Goal: Task Accomplishment & Management: Complete application form

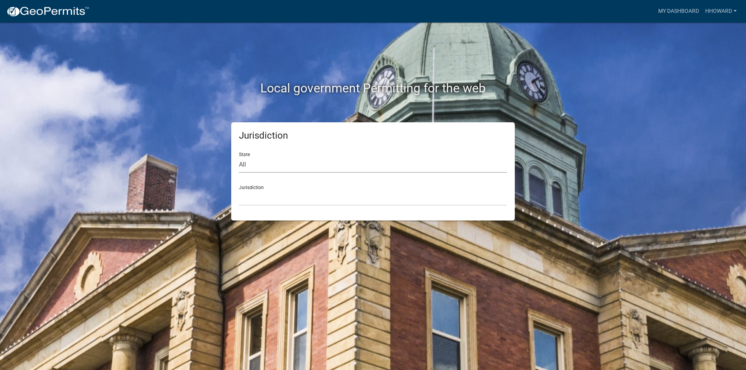
click at [292, 163] on select "All [US_STATE] [US_STATE] [US_STATE] [US_STATE] [US_STATE] [US_STATE] [US_STATE…" at bounding box center [373, 165] width 268 height 16
select select "[US_STATE]"
click at [239, 157] on select "All [US_STATE] [US_STATE] [US_STATE] [US_STATE] [US_STATE] [US_STATE] [US_STATE…" at bounding box center [373, 165] width 268 height 16
drag, startPoint x: 293, startPoint y: 198, endPoint x: 293, endPoint y: 194, distance: 4.7
click at [293, 198] on select "[GEOGRAPHIC_DATA], [US_STATE] [GEOGRAPHIC_DATA], [US_STATE] [GEOGRAPHIC_DATA], …" at bounding box center [373, 198] width 268 height 16
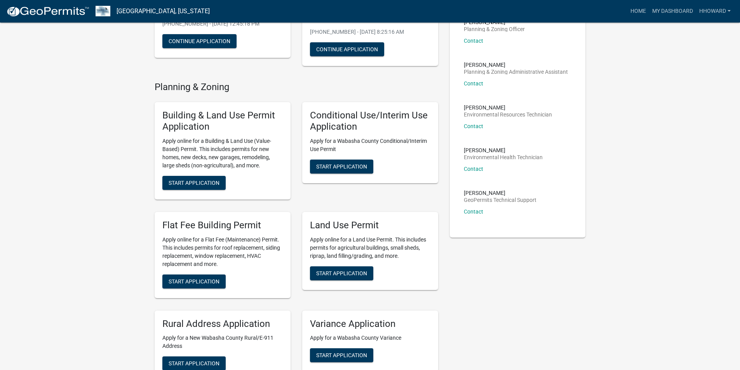
scroll to position [116, 0]
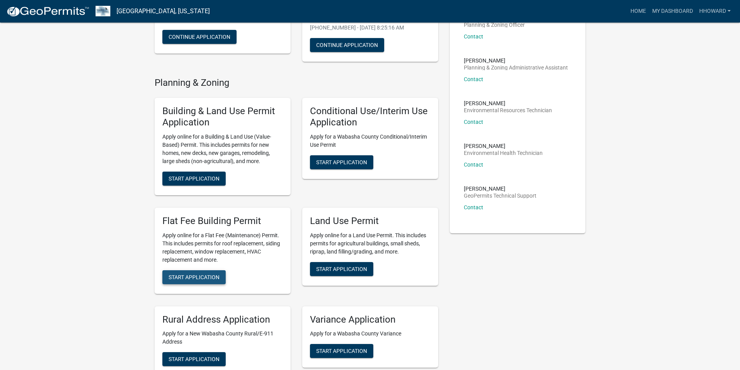
click at [196, 274] on span "Start Application" at bounding box center [194, 277] width 51 height 6
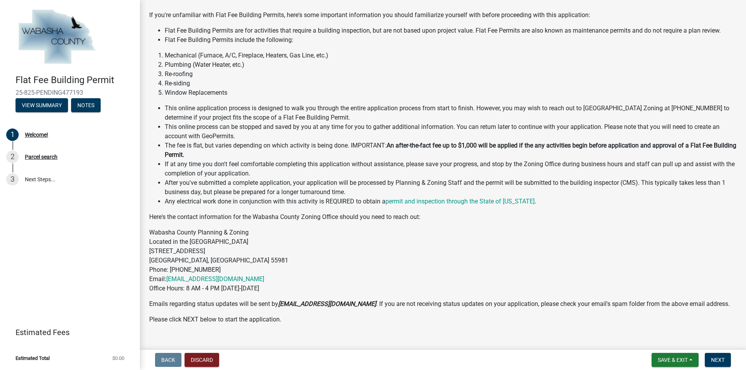
scroll to position [78, 0]
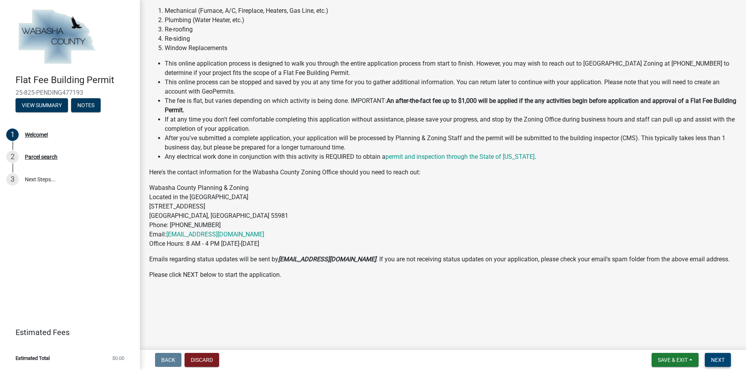
click at [711, 356] on button "Next" at bounding box center [717, 360] width 26 height 14
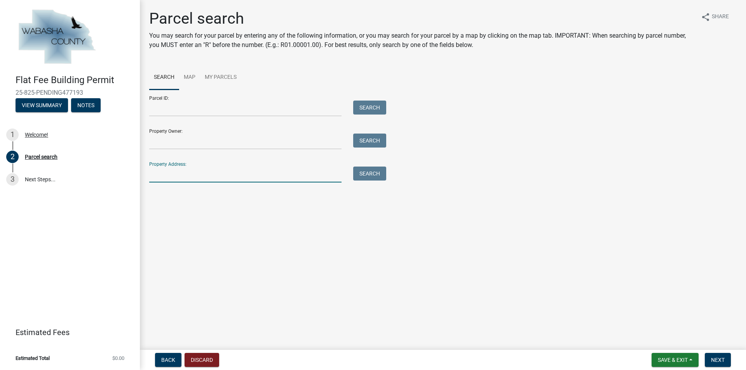
click at [196, 173] on input "Property Address:" at bounding box center [245, 175] width 192 height 16
click at [371, 174] on button "Search" at bounding box center [369, 174] width 33 height 14
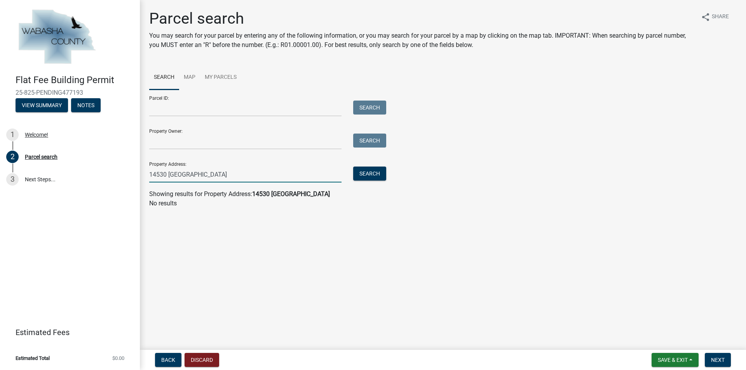
click at [233, 179] on input "14530 [GEOGRAPHIC_DATA]" at bounding box center [245, 175] width 192 height 16
click at [366, 177] on button "Search" at bounding box center [369, 174] width 33 height 14
drag, startPoint x: 273, startPoint y: 172, endPoint x: 154, endPoint y: 181, distance: 119.2
click at [154, 181] on input "14530 n wabasha" at bounding box center [245, 175] width 192 height 16
click at [209, 184] on wm-search-parcel-data-activity-input "Search Map My Parcels Parcel ID: Search Property Owner: Search Property Address…" at bounding box center [442, 136] width 587 height 143
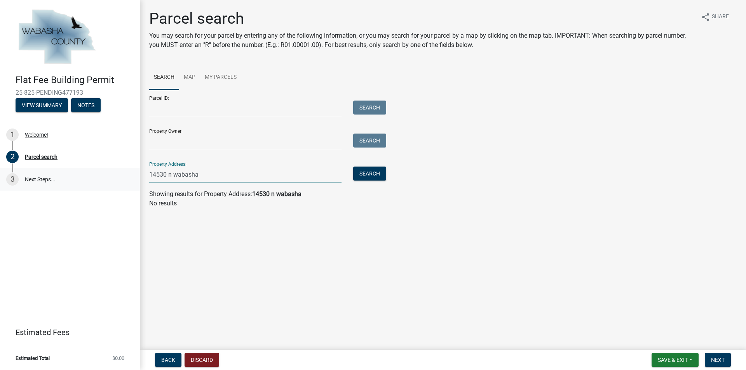
drag, startPoint x: 211, startPoint y: 172, endPoint x: 114, endPoint y: 172, distance: 97.1
click at [114, 172] on div "Flat Fee Building Permit 25-825-PENDING477193 View Summary Notes 1 Welcome! 2 P…" at bounding box center [373, 185] width 746 height 370
type input "14530"
click at [367, 174] on button "Search" at bounding box center [369, 174] width 33 height 14
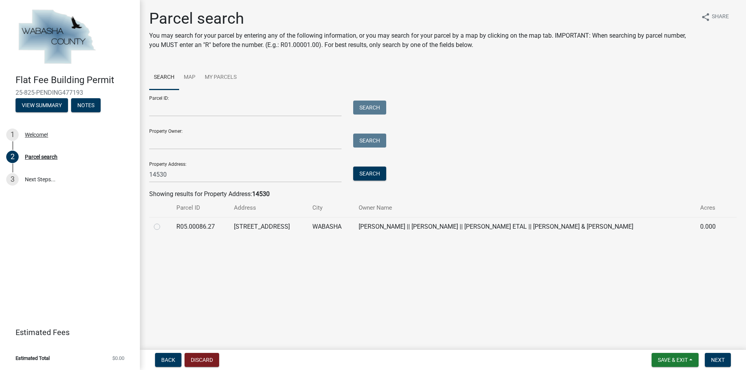
click at [163, 222] on label at bounding box center [163, 222] width 0 height 0
click at [163, 227] on input "radio" at bounding box center [165, 224] width 5 height 5
radio input "true"
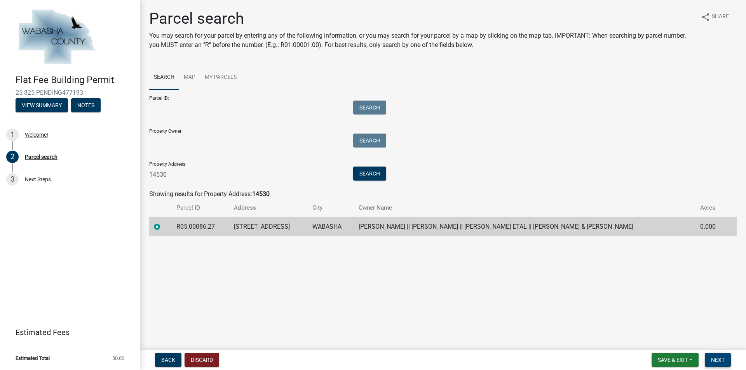
click at [715, 357] on span "Next" at bounding box center [718, 360] width 14 height 6
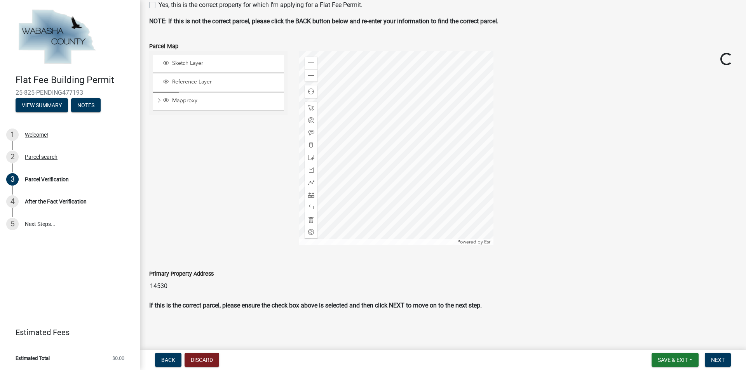
scroll to position [64, 0]
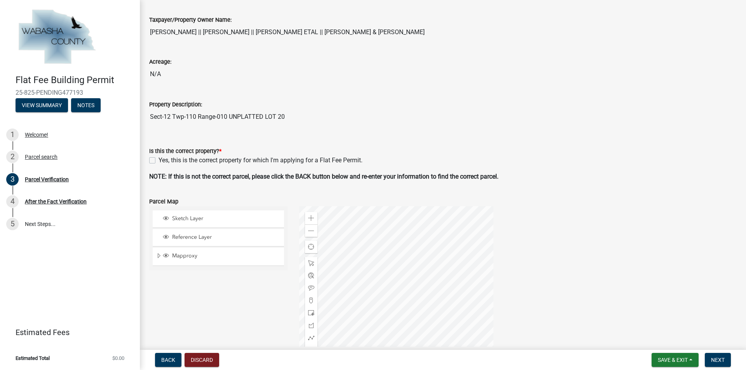
click at [158, 160] on label "Yes, this is the correct property for which I'm applying for a Flat Fee Permit." at bounding box center [260, 160] width 204 height 9
click at [158, 160] on input "Yes, this is the correct property for which I'm applying for a Flat Fee Permit." at bounding box center [160, 158] width 5 height 5
checkbox input "true"
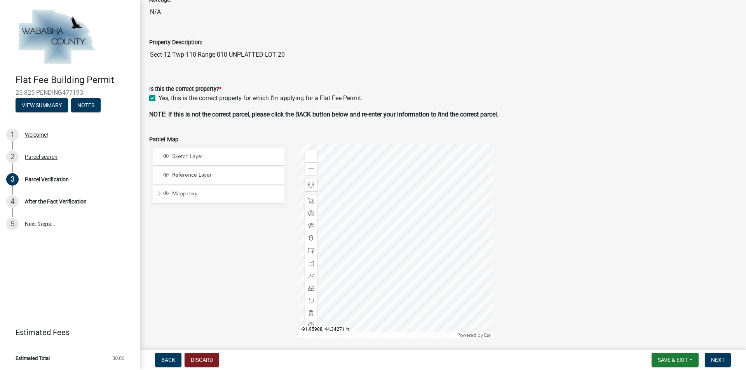
scroll to position [219, 0]
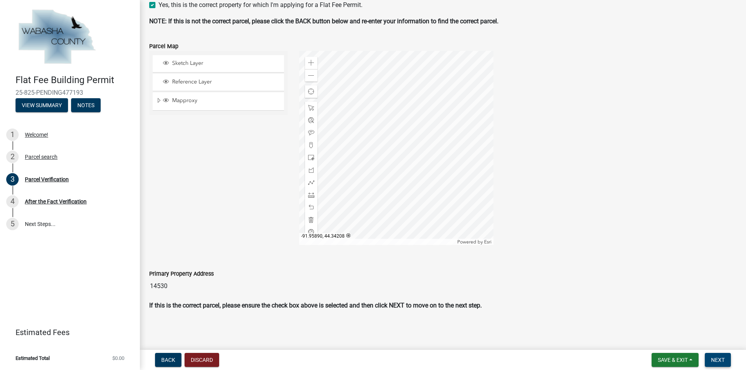
click at [711, 357] on span "Next" at bounding box center [718, 360] width 14 height 6
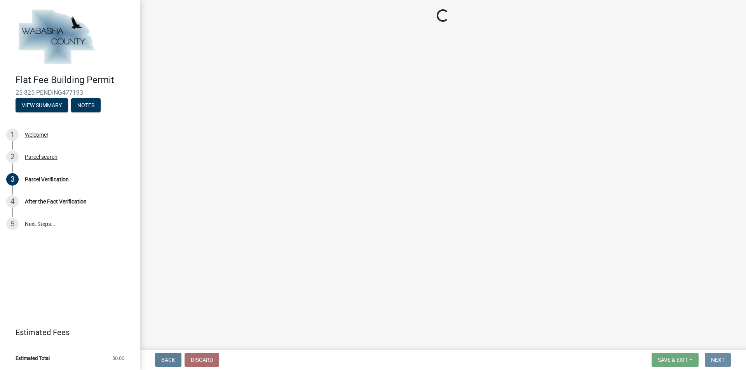
scroll to position [0, 0]
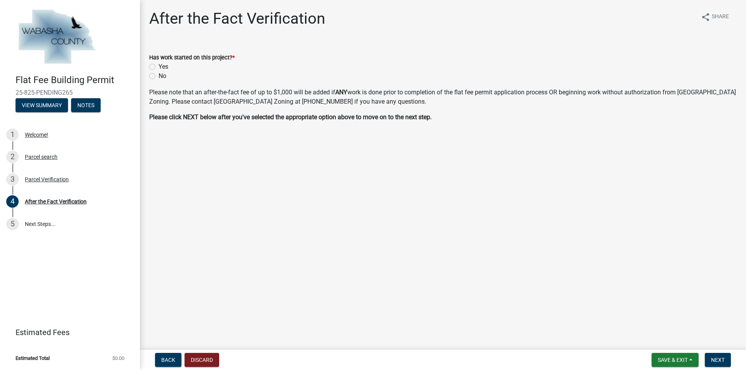
click at [158, 69] on label "Yes" at bounding box center [163, 66] width 10 height 9
click at [158, 67] on input "Yes" at bounding box center [160, 64] width 5 height 5
radio input "true"
click at [720, 360] on span "Next" at bounding box center [718, 360] width 14 height 6
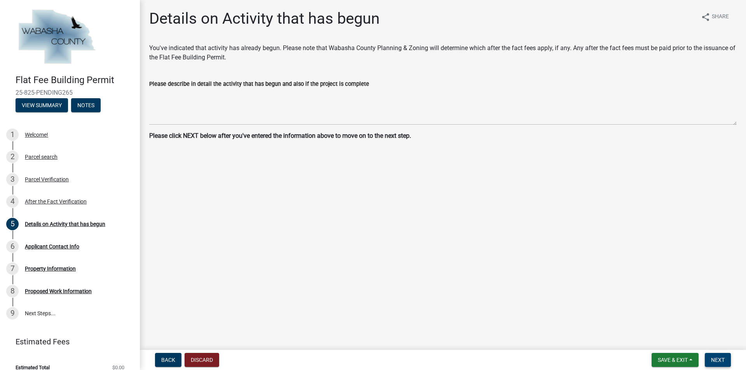
click at [712, 362] on span "Next" at bounding box center [718, 360] width 14 height 6
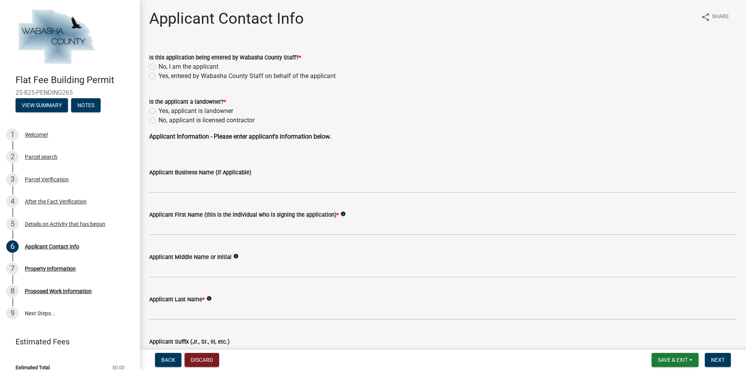
click at [158, 68] on label "No, I am the applicant" at bounding box center [188, 66] width 60 height 9
click at [158, 67] on input "No, I am the applicant" at bounding box center [160, 64] width 5 height 5
radio input "true"
click at [158, 117] on label "No, applicant is licensed contractor" at bounding box center [206, 120] width 96 height 9
click at [158, 117] on input "No, applicant is licensed contractor" at bounding box center [160, 118] width 5 height 5
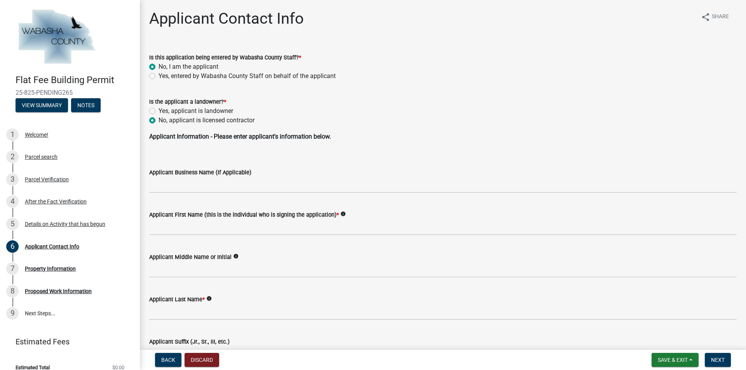
radio input "true"
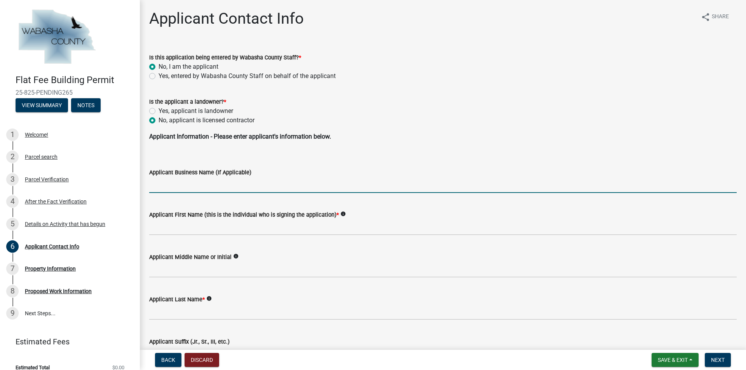
click at [168, 181] on input "Applicant Business Name (If Applicable)" at bounding box center [442, 185] width 587 height 16
type input "All Craft Exteriors"
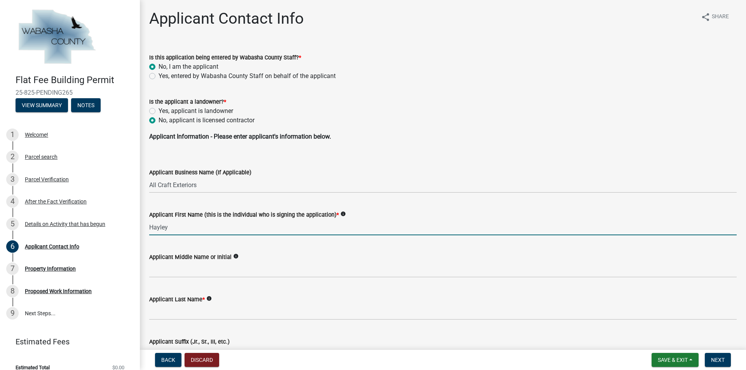
type input "Hayley"
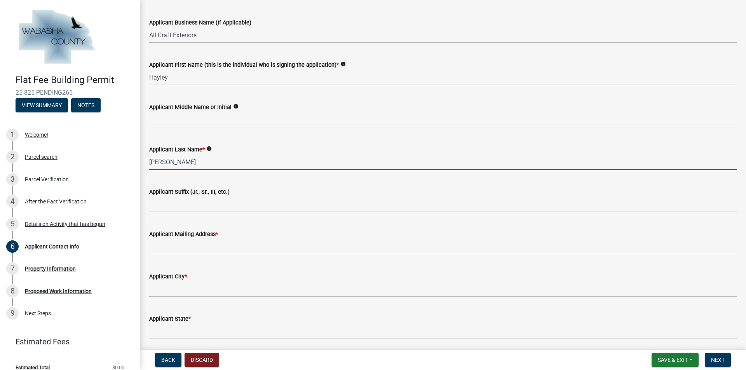
scroll to position [155, 0]
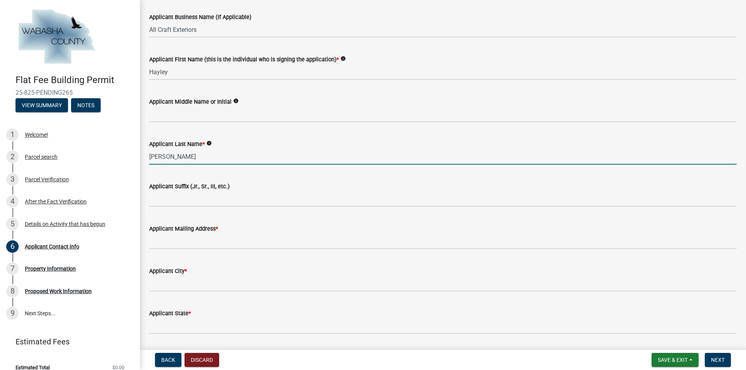
type input "[PERSON_NAME]"
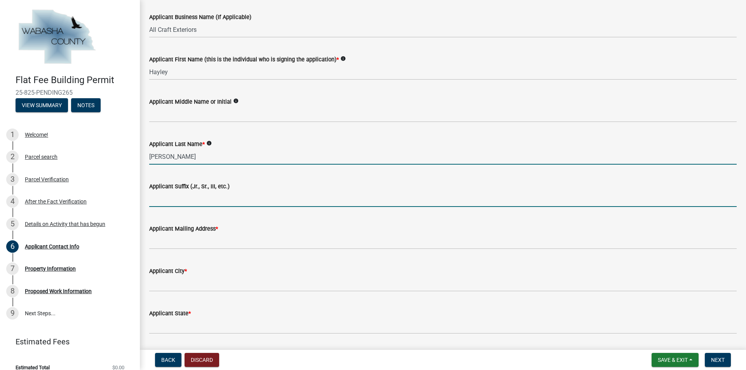
click at [193, 199] on input "Applicant Suffix (Jr., Sr., III, etc.)" at bounding box center [442, 199] width 587 height 16
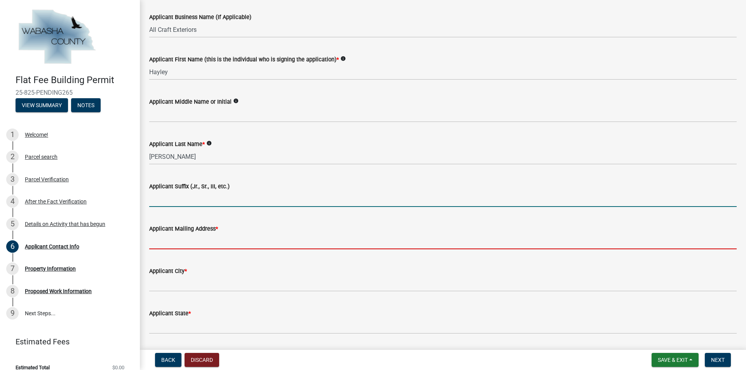
click at [190, 243] on input "Applicant Mailing Address *" at bounding box center [442, 241] width 587 height 16
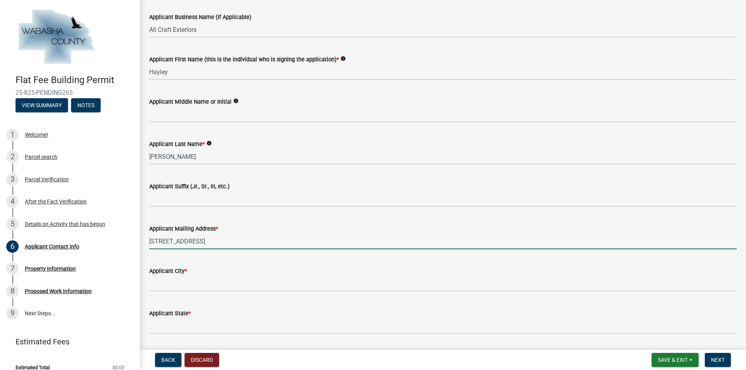
type input "[STREET_ADDRESS]"
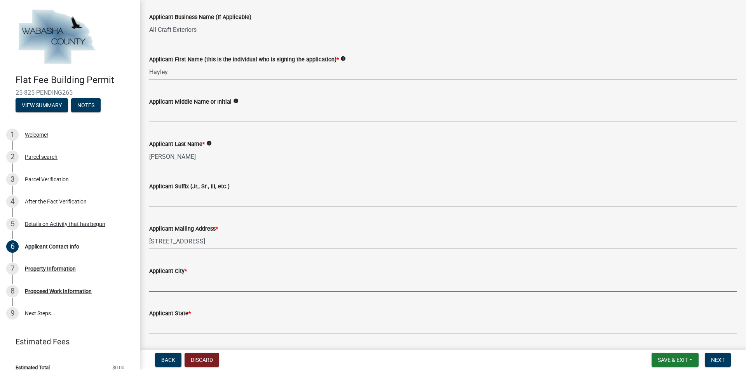
type input "W"
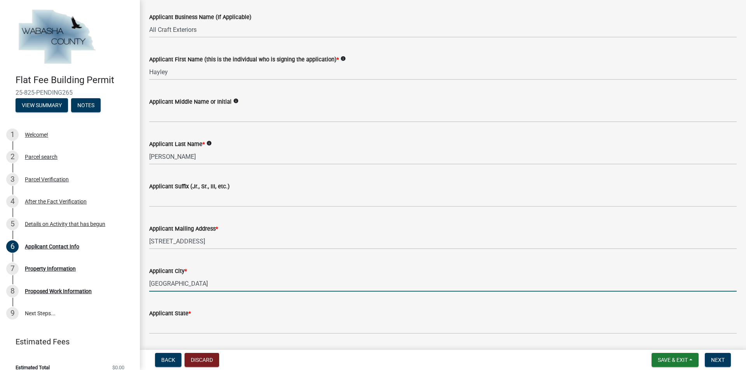
type input "[GEOGRAPHIC_DATA]"
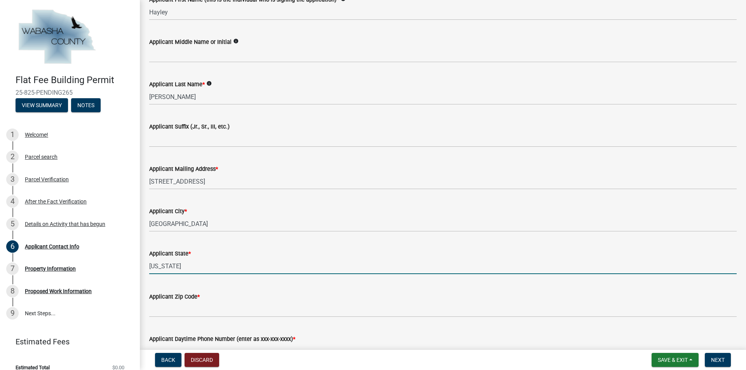
scroll to position [349, 0]
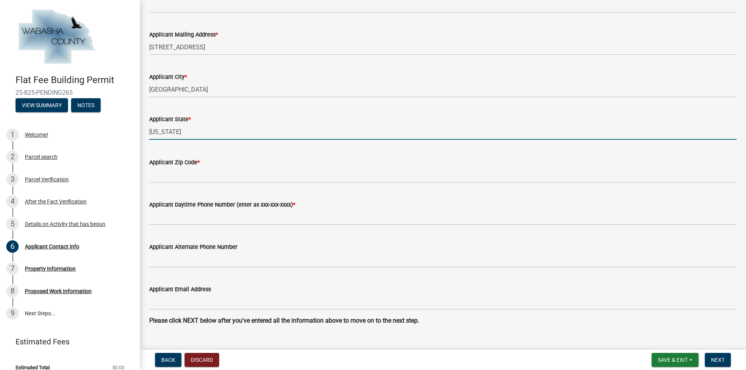
type input "[US_STATE]"
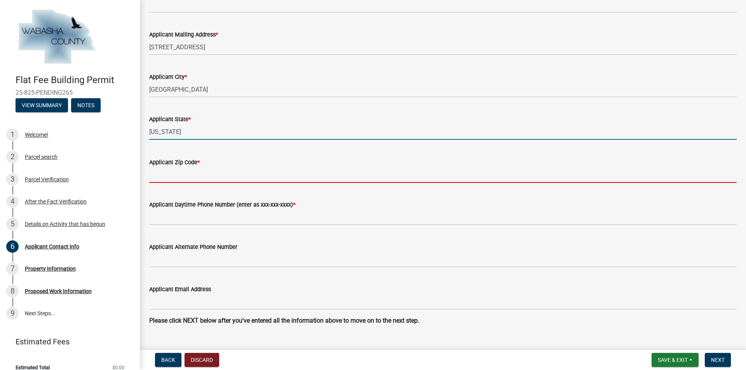
click at [199, 173] on input "Applicant Zip Code *" at bounding box center [442, 175] width 587 height 16
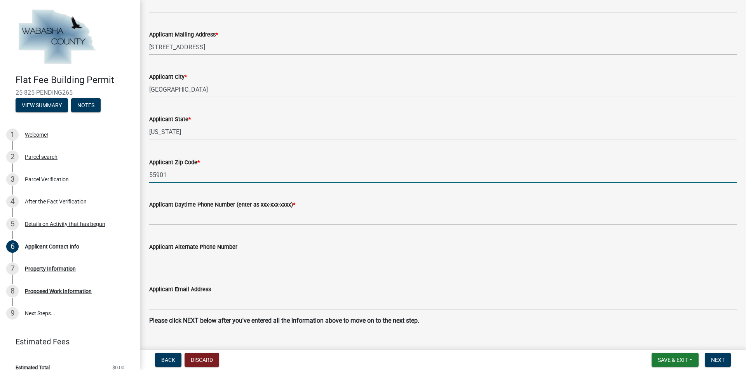
type input "55901"
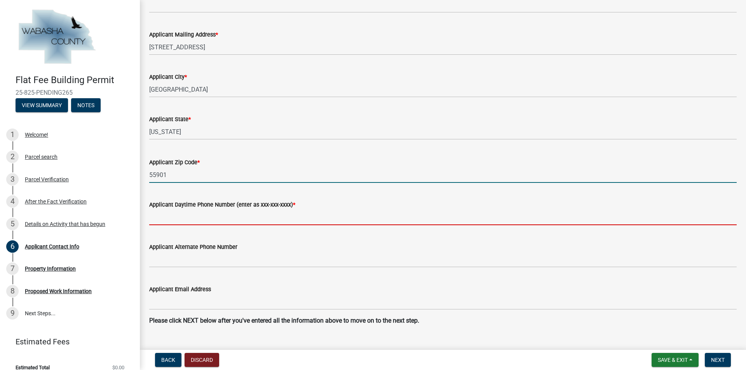
click at [204, 215] on input "Applicant Daytime Phone Number (enter as xxx-xxx-xxxx) *" at bounding box center [442, 217] width 587 height 16
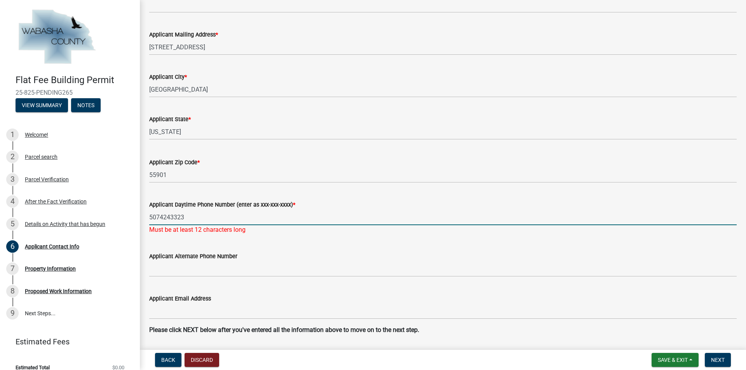
click at [202, 219] on input "5074243323" at bounding box center [442, 217] width 587 height 16
drag, startPoint x: 191, startPoint y: 219, endPoint x: 132, endPoint y: 219, distance: 59.0
click at [134, 219] on div "Flat Fee Building Permit 25-825-PENDING265 View Summary Notes 1 Welcome! 2 Parc…" at bounding box center [373, 185] width 746 height 370
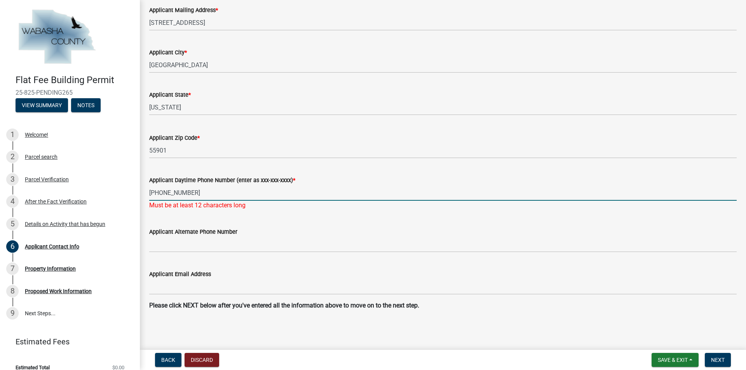
type input "[PHONE_NUMBER]"
click at [181, 299] on wm-data-entity-input "Applicant Email Address" at bounding box center [442, 280] width 587 height 42
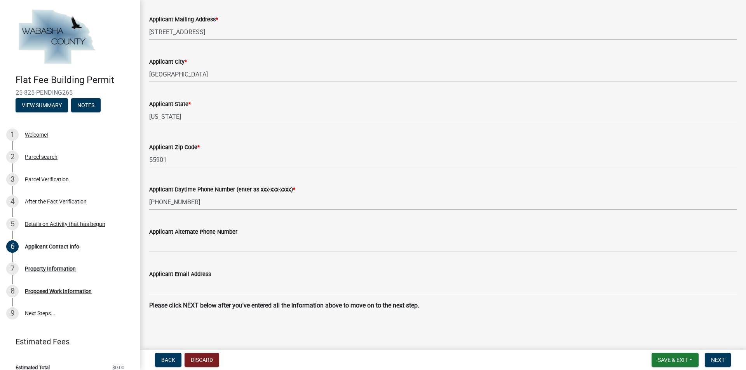
scroll to position [365, 0]
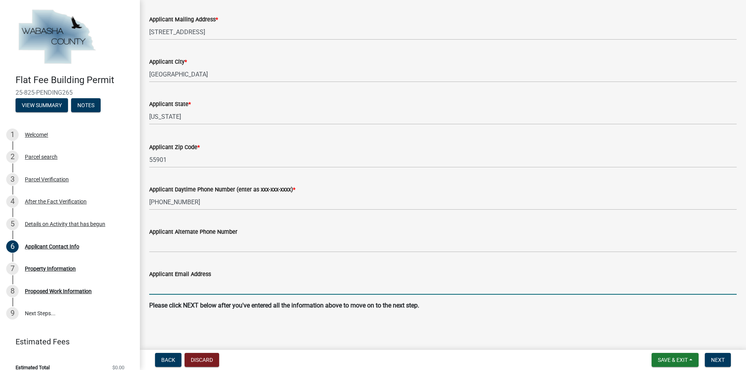
click at [182, 288] on input "Applicant Email Address" at bounding box center [442, 287] width 587 height 16
type input "[PERSON_NAME][EMAIL_ADDRESS][DOMAIN_NAME]"
click at [713, 359] on span "Next" at bounding box center [718, 360] width 14 height 6
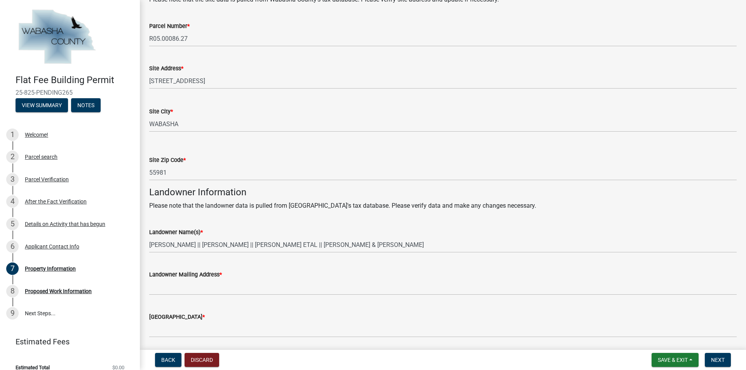
scroll to position [155, 0]
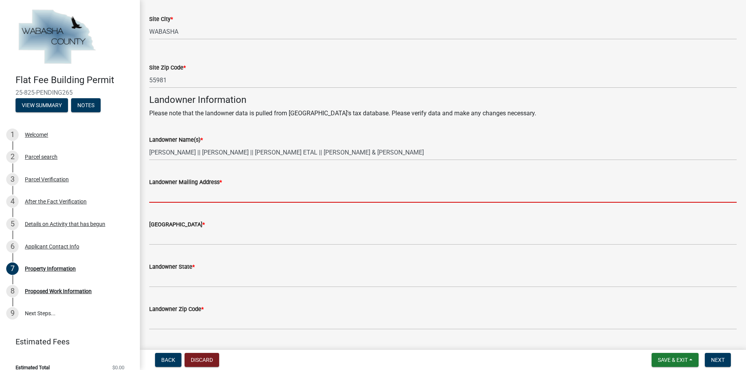
click at [200, 197] on input "Landowner Mailing Address *" at bounding box center [442, 195] width 587 height 16
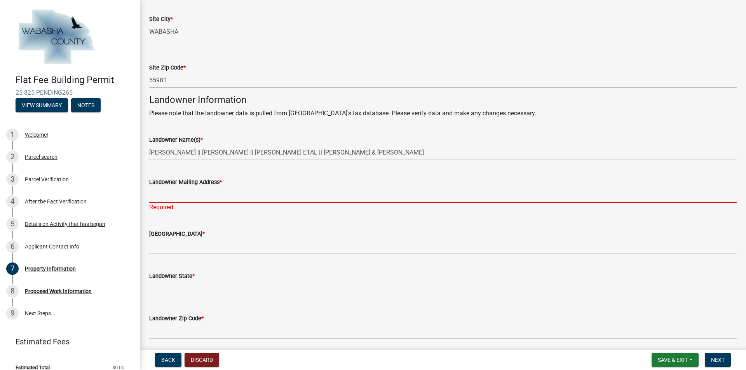
click at [191, 192] on input "Landowner Mailing Address *" at bounding box center [442, 195] width 587 height 16
click at [163, 196] on input "Landowner Mailing Address *" at bounding box center [442, 195] width 587 height 16
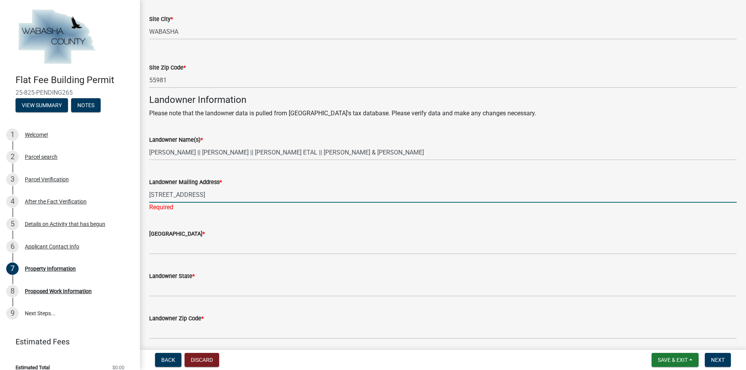
type input "[STREET_ADDRESS]"
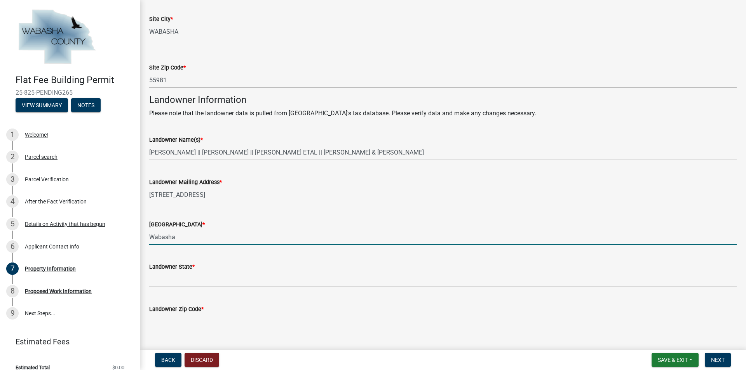
type input "Wabasha"
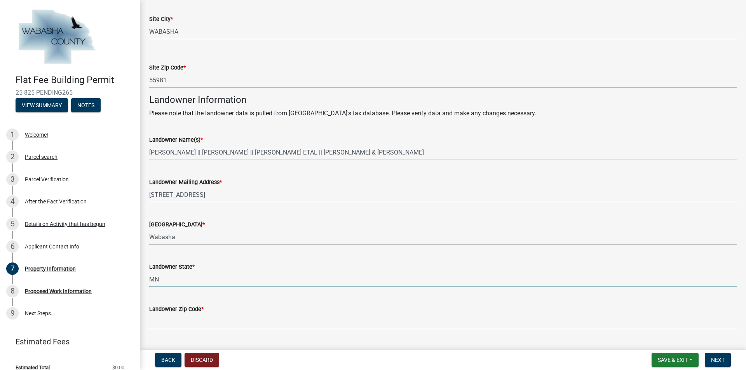
type input "MN"
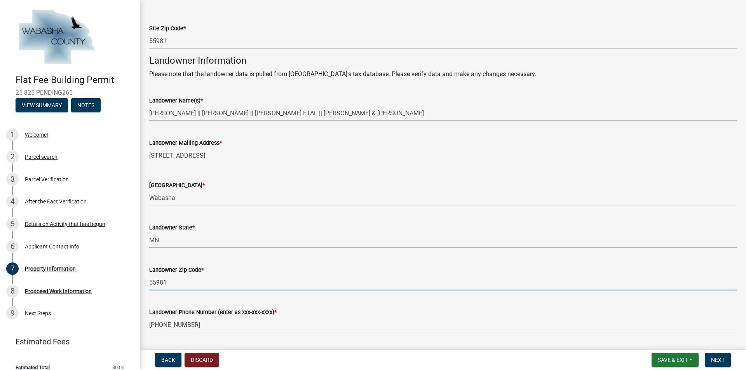
scroll to position [252, 0]
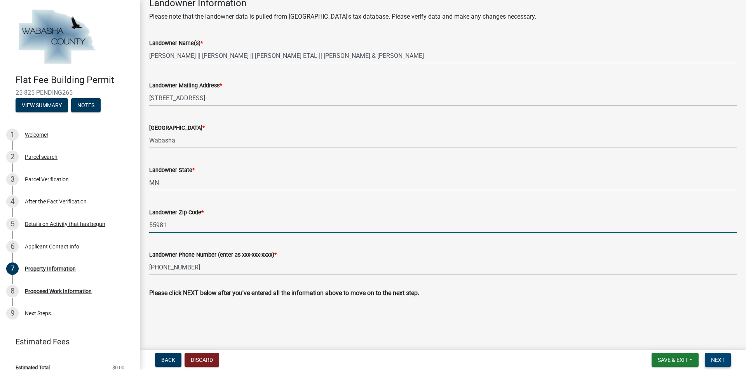
type input "55981"
click at [722, 356] on button "Next" at bounding box center [717, 360] width 26 height 14
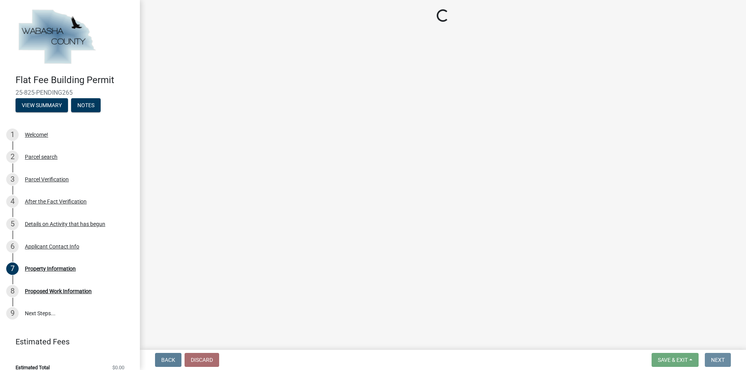
scroll to position [0, 0]
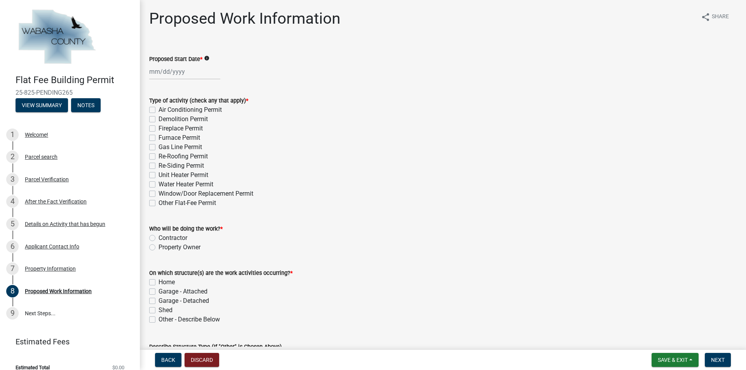
click at [152, 77] on div at bounding box center [184, 72] width 71 height 16
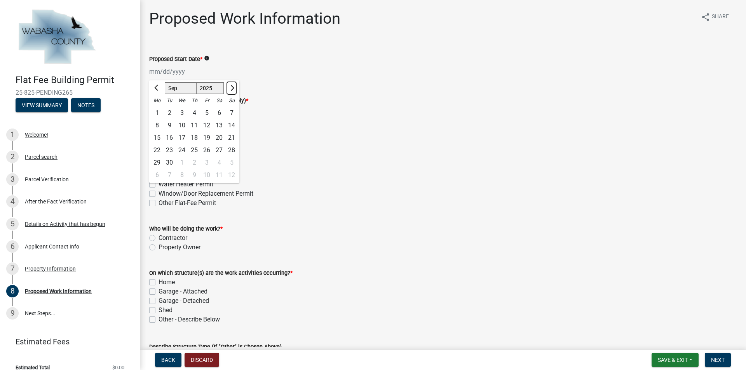
click at [231, 91] on button "Next month" at bounding box center [231, 88] width 9 height 12
select select "10"
click at [181, 127] on div "8" at bounding box center [182, 125] width 12 height 12
type input "[DATE]"
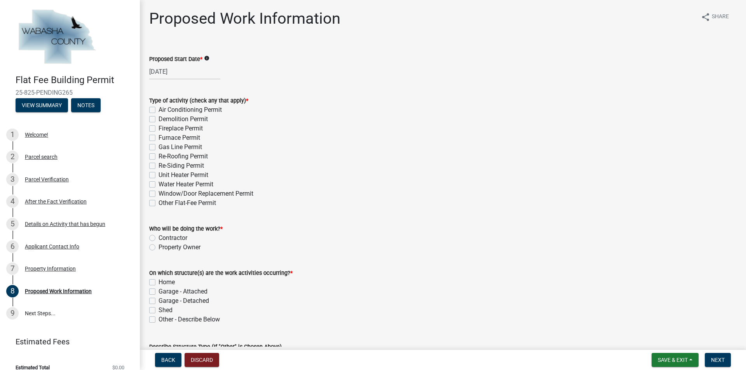
click at [158, 156] on label "Re-Roofing Permit" at bounding box center [182, 156] width 49 height 9
click at [158, 156] on input "Re-Roofing Permit" at bounding box center [160, 154] width 5 height 5
checkbox input "true"
checkbox input "false"
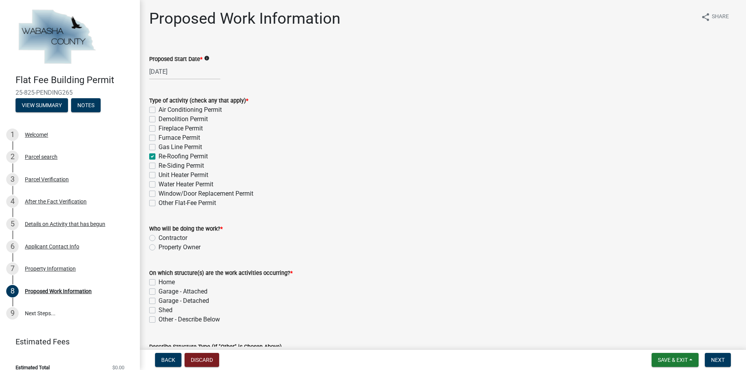
checkbox input "false"
checkbox input "true"
checkbox input "false"
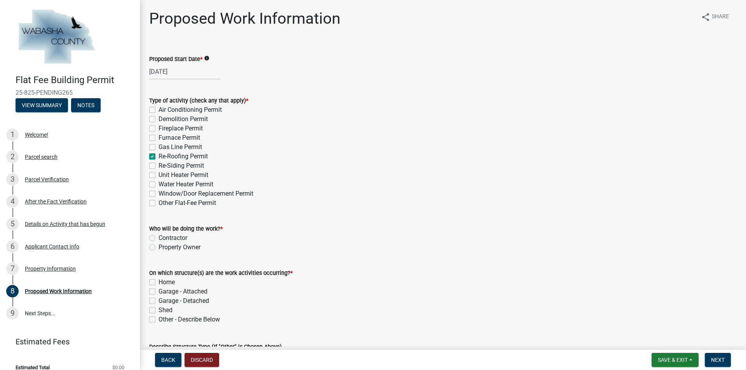
checkbox input "false"
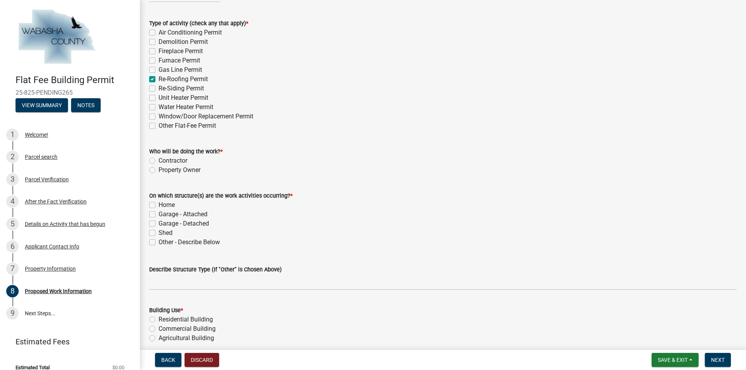
scroll to position [78, 0]
click at [158, 160] on label "Contractor" at bounding box center [172, 160] width 29 height 9
click at [158, 160] on input "Contractor" at bounding box center [160, 158] width 5 height 5
radio input "true"
click at [158, 203] on label "Home" at bounding box center [166, 204] width 16 height 9
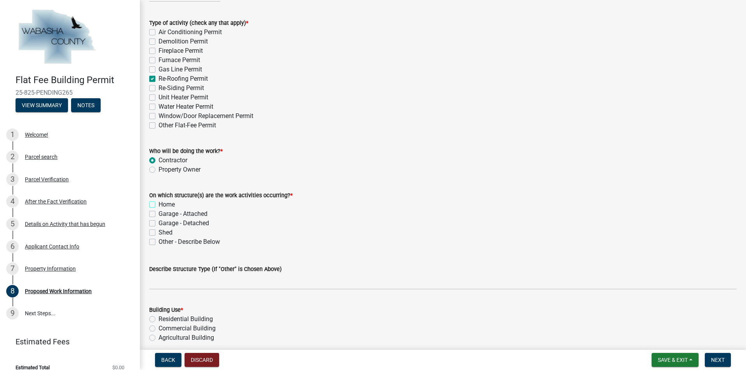
click at [158, 203] on input "Home" at bounding box center [160, 202] width 5 height 5
checkbox input "true"
checkbox input "false"
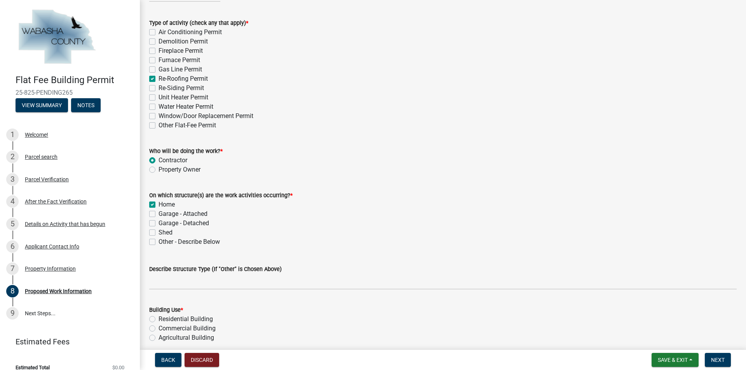
checkbox input "false"
click at [158, 213] on label "Garage - Attached" at bounding box center [182, 213] width 49 height 9
click at [158, 213] on input "Garage - Attached" at bounding box center [160, 211] width 5 height 5
checkbox input "true"
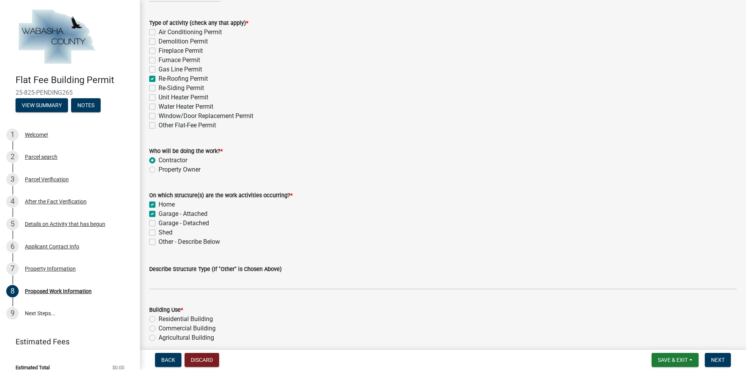
checkbox input "true"
checkbox input "false"
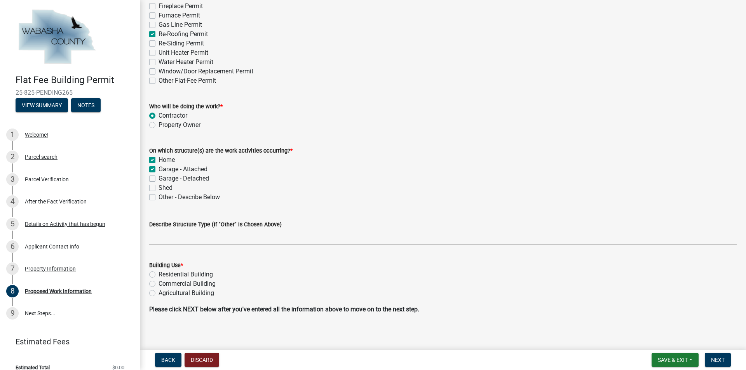
scroll to position [126, 0]
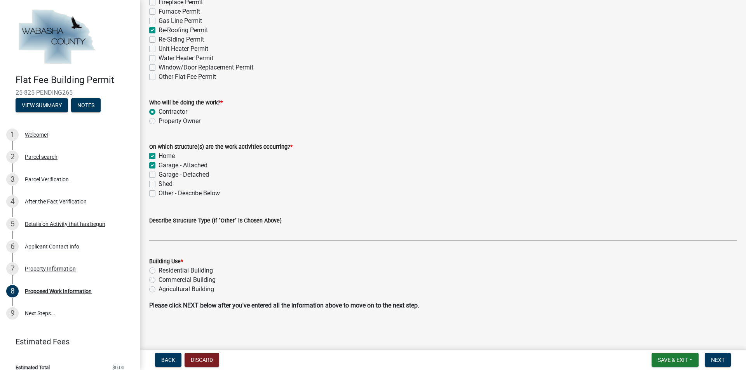
click at [158, 272] on label "Residential Building" at bounding box center [185, 270] width 54 height 9
click at [158, 271] on input "Residential Building" at bounding box center [160, 268] width 5 height 5
radio input "true"
click at [714, 359] on span "Next" at bounding box center [718, 360] width 14 height 6
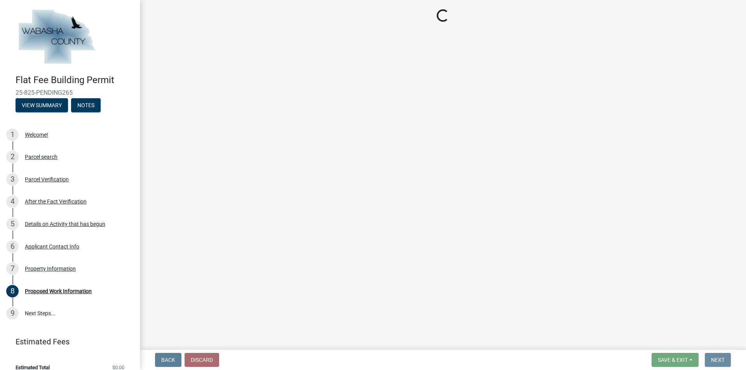
scroll to position [0, 0]
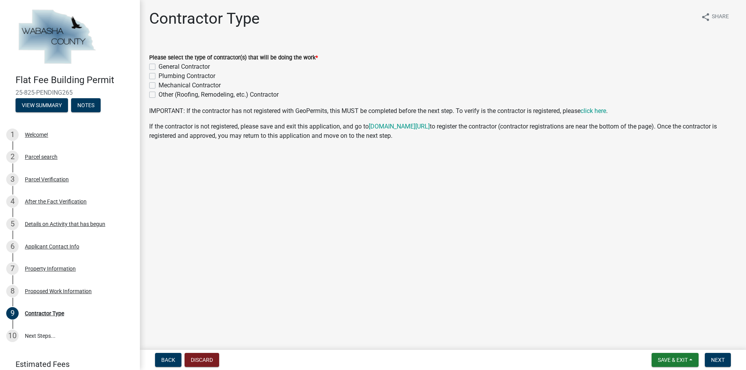
click at [153, 63] on div "General Contractor" at bounding box center [442, 66] width 587 height 9
click at [158, 66] on label "General Contractor" at bounding box center [183, 66] width 51 height 9
click at [158, 66] on input "General Contractor" at bounding box center [160, 64] width 5 height 5
checkbox input "true"
checkbox input "false"
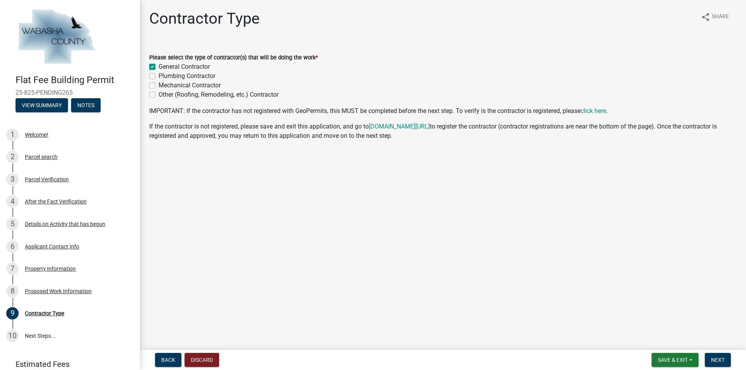
checkbox input "false"
click at [719, 358] on span "Next" at bounding box center [718, 360] width 14 height 6
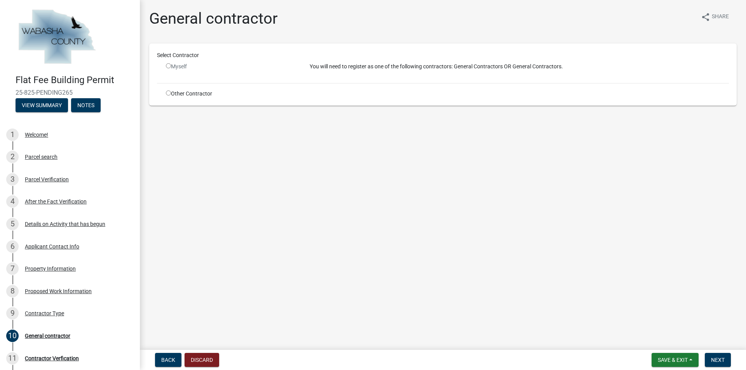
click at [168, 92] on input "radio" at bounding box center [168, 92] width 5 height 5
radio input "true"
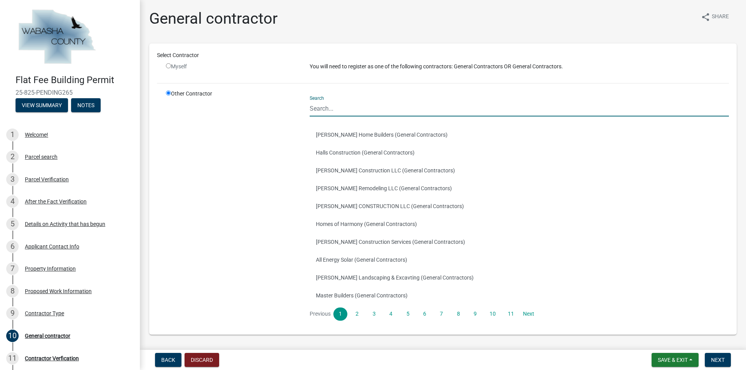
click at [330, 110] on input "Search" at bounding box center [518, 109] width 419 height 16
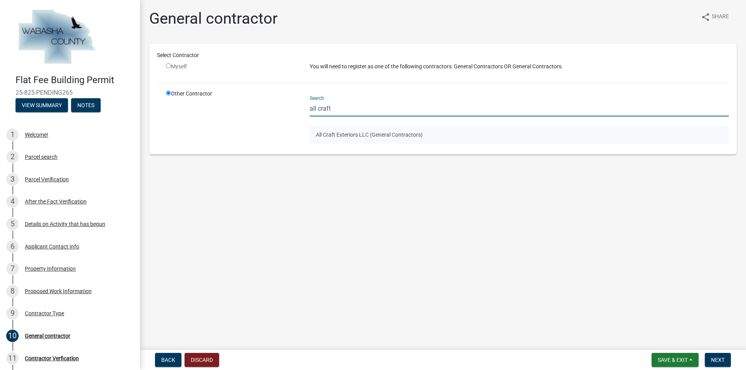
type input "all craft"
click at [337, 135] on button "All Craft Exteriors LLC (General Contractors)" at bounding box center [518, 135] width 419 height 18
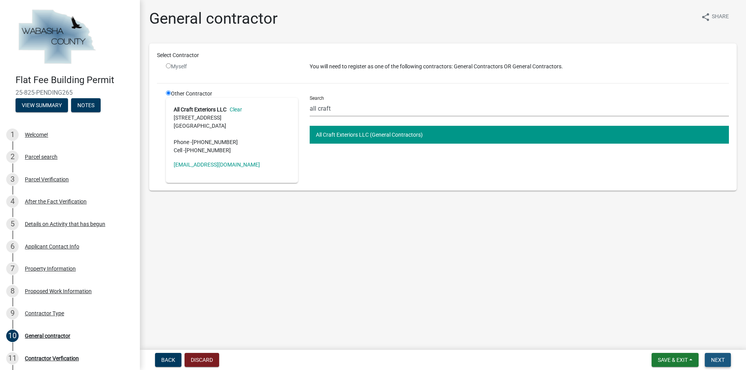
click at [709, 358] on button "Next" at bounding box center [717, 360] width 26 height 14
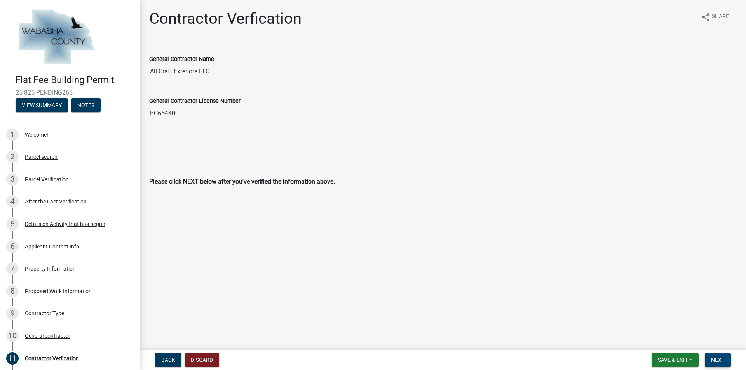
click at [714, 355] on button "Next" at bounding box center [717, 360] width 26 height 14
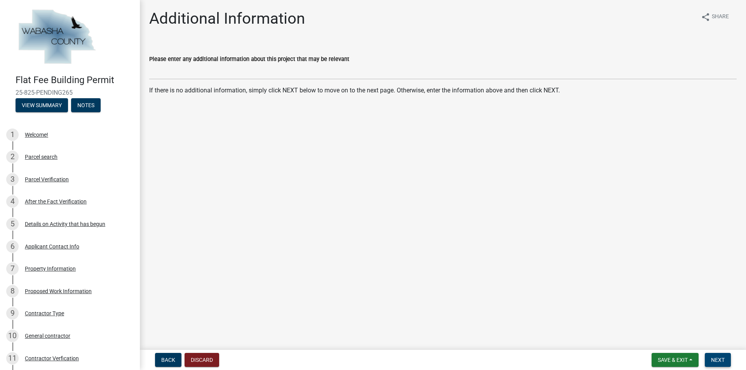
click at [715, 355] on button "Next" at bounding box center [717, 360] width 26 height 14
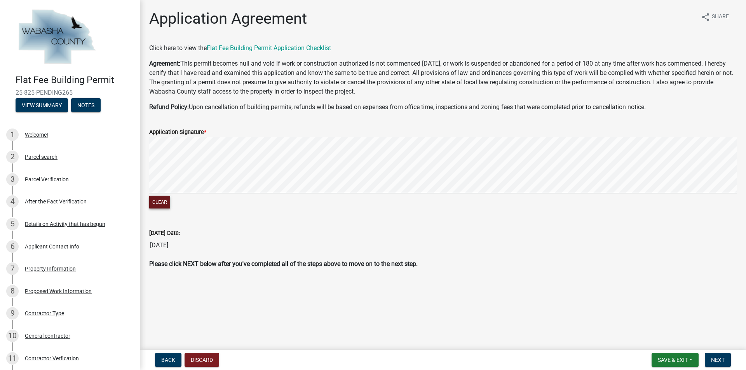
click at [381, 203] on div "Clear" at bounding box center [442, 174] width 587 height 74
click at [711, 360] on span "Next" at bounding box center [718, 360] width 14 height 6
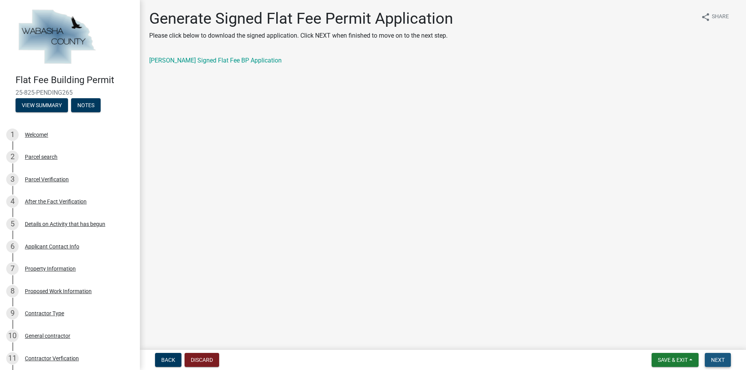
click at [711, 360] on span "Next" at bounding box center [718, 360] width 14 height 6
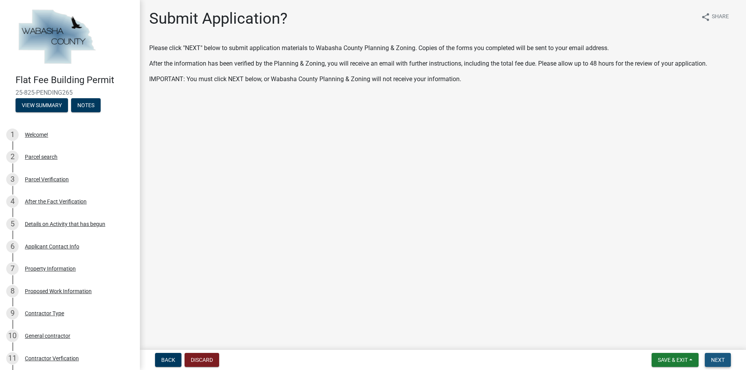
click at [712, 359] on span "Next" at bounding box center [718, 360] width 14 height 6
